Goal: Use online tool/utility: Utilize a website feature to perform a specific function

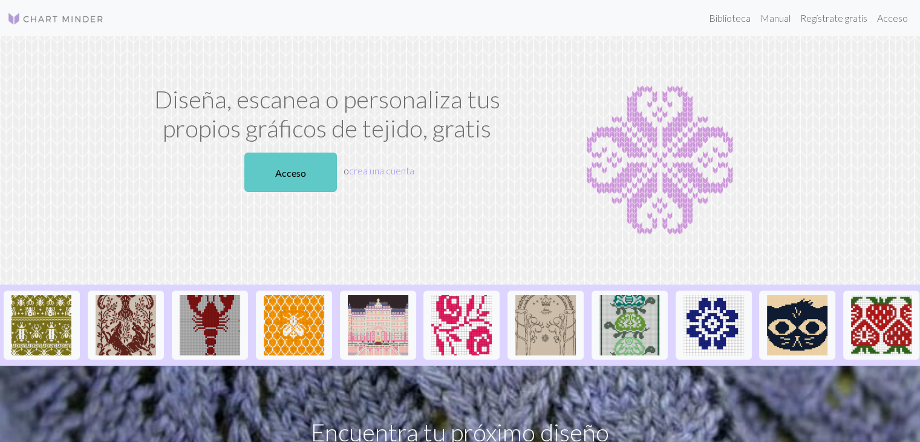
click at [301, 166] on font "Acceso" at bounding box center [290, 171] width 31 height 11
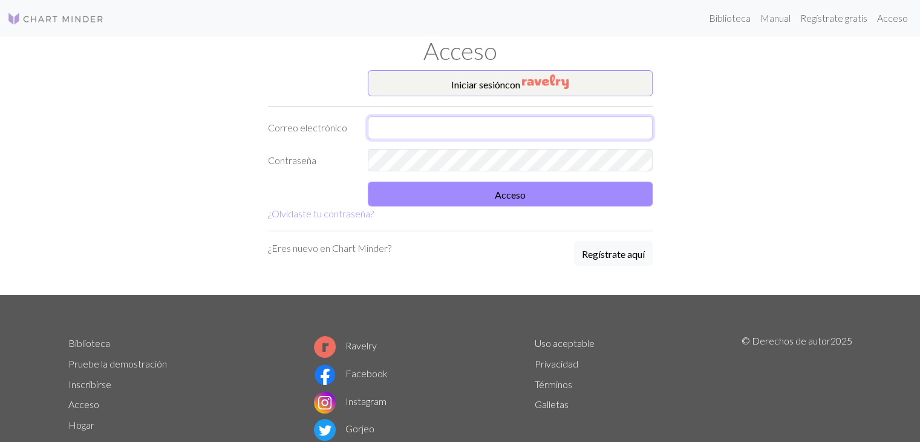
type input "vickypiatti052@gmail.com"
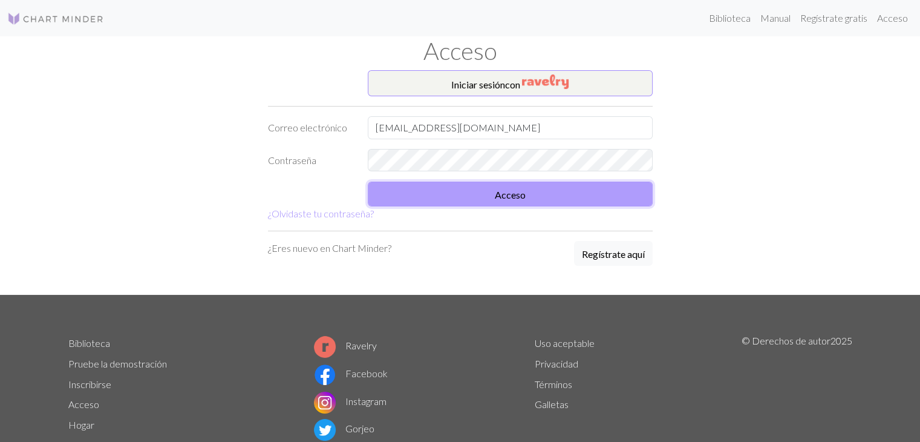
click at [422, 192] on button "Acceso" at bounding box center [510, 194] width 285 height 25
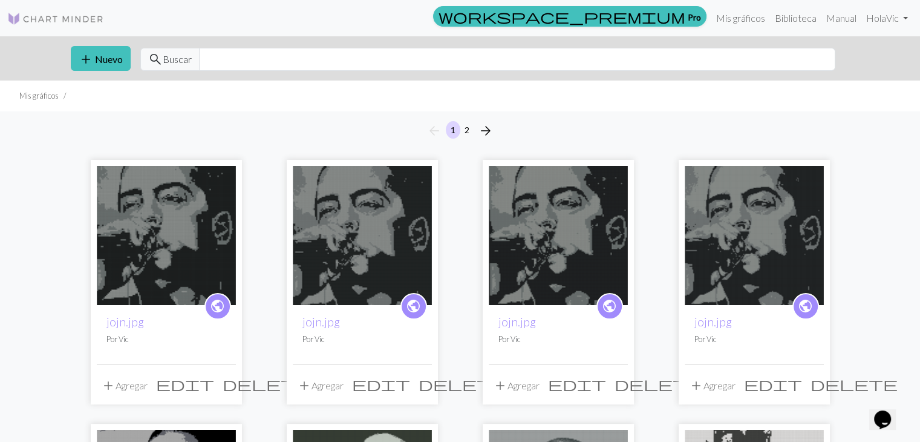
click at [179, 203] on img at bounding box center [166, 235] width 139 height 139
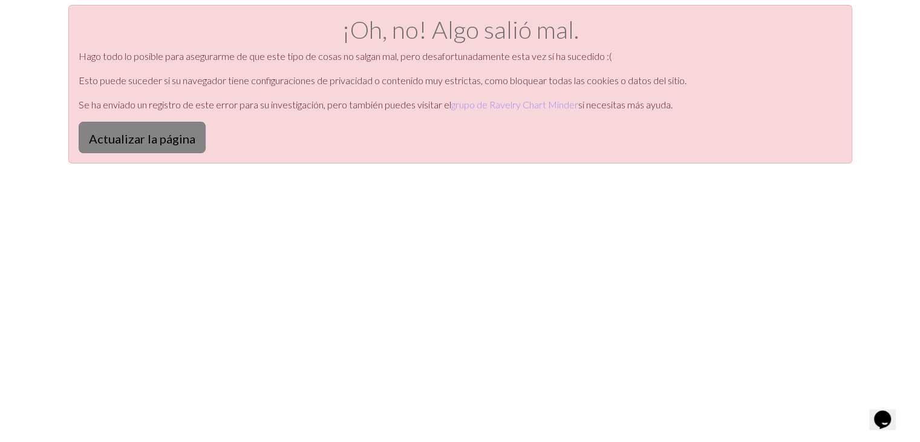
click at [146, 143] on font "Actualizar la página" at bounding box center [142, 138] width 107 height 15
